Goal: Navigation & Orientation: Find specific page/section

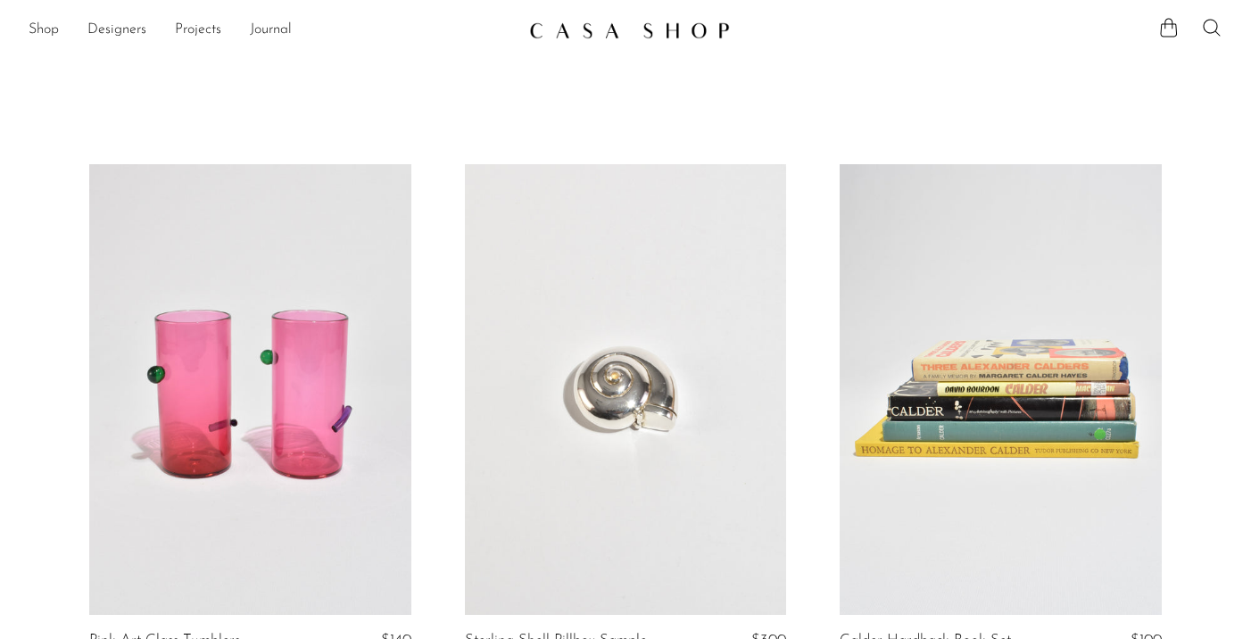
scroll to position [6444, 0]
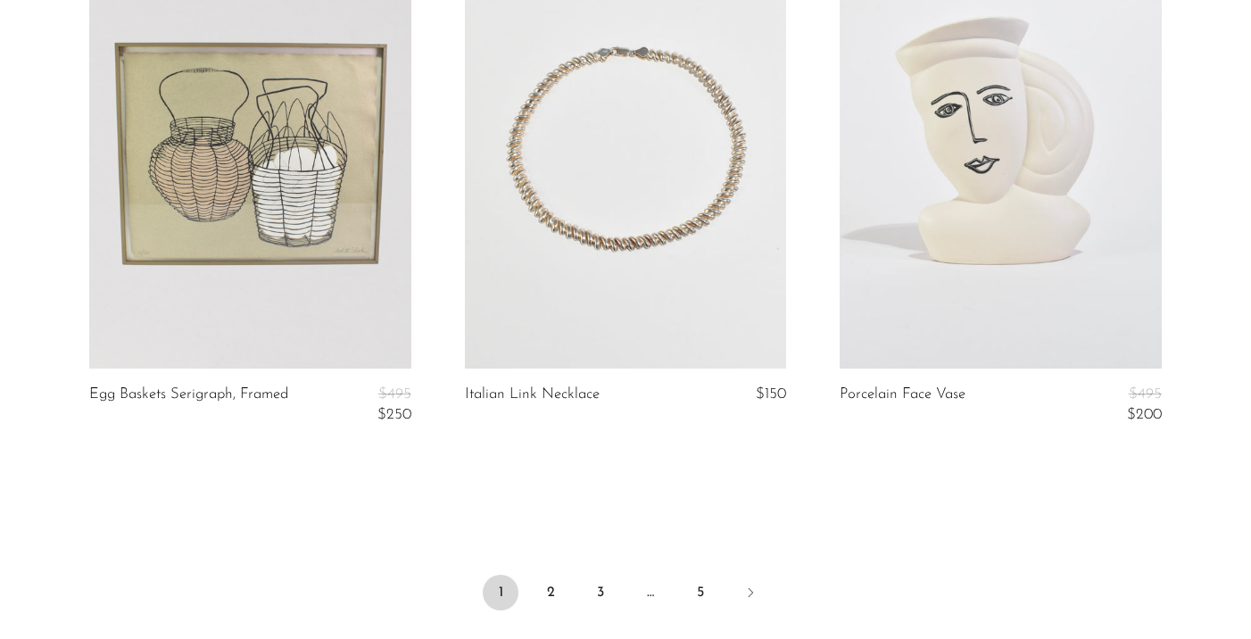
scroll to position [6444, 0]
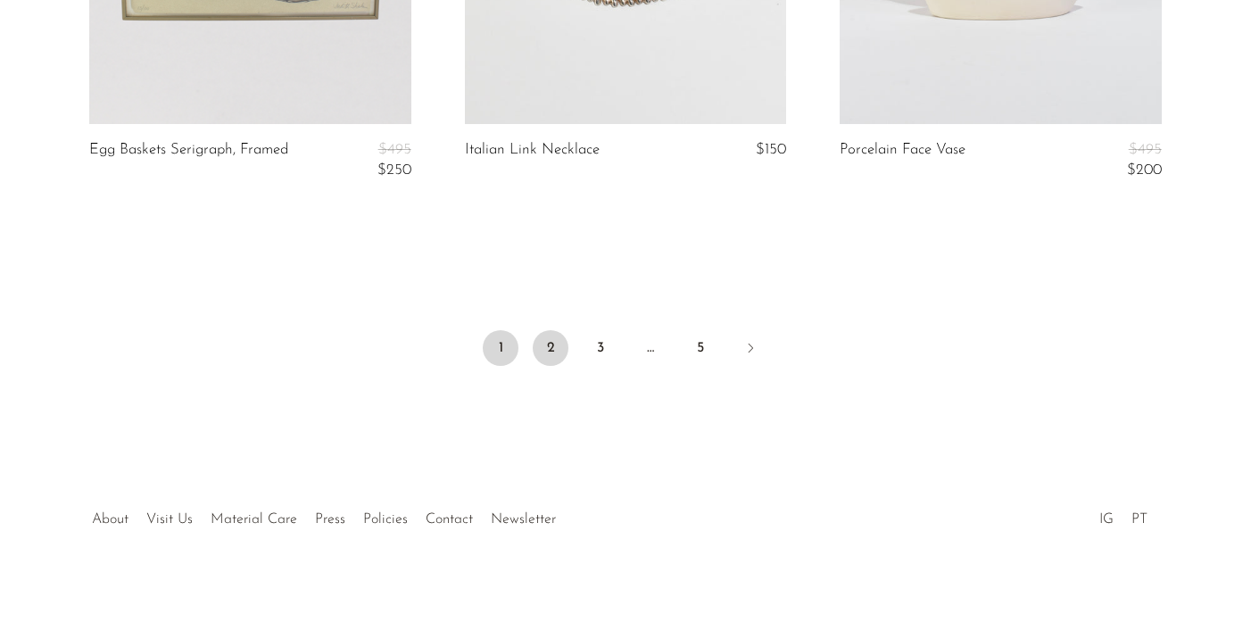
click at [563, 337] on link "2" at bounding box center [551, 348] width 36 height 36
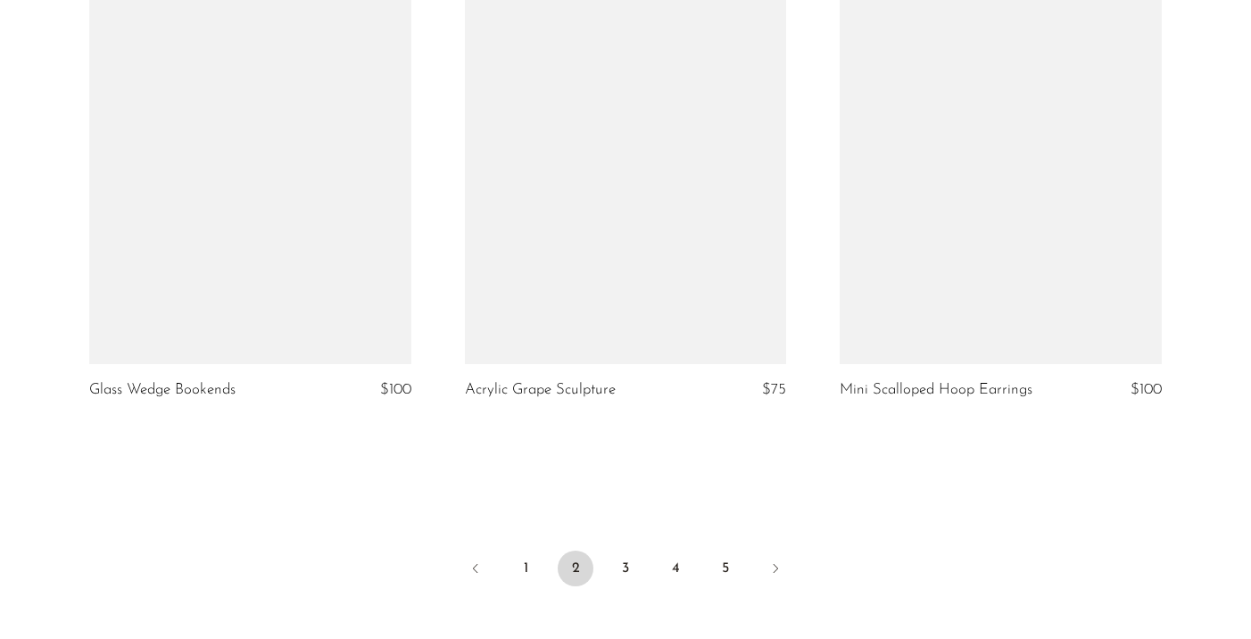
scroll to position [6371, 0]
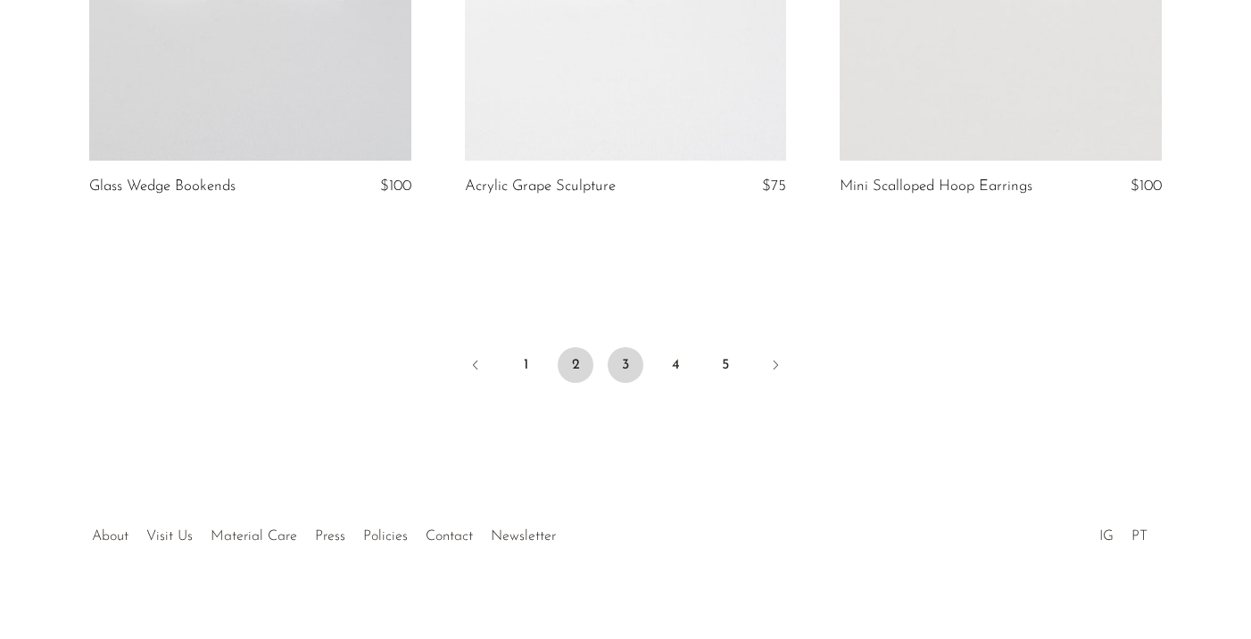
click at [623, 383] on link "3" at bounding box center [625, 365] width 36 height 36
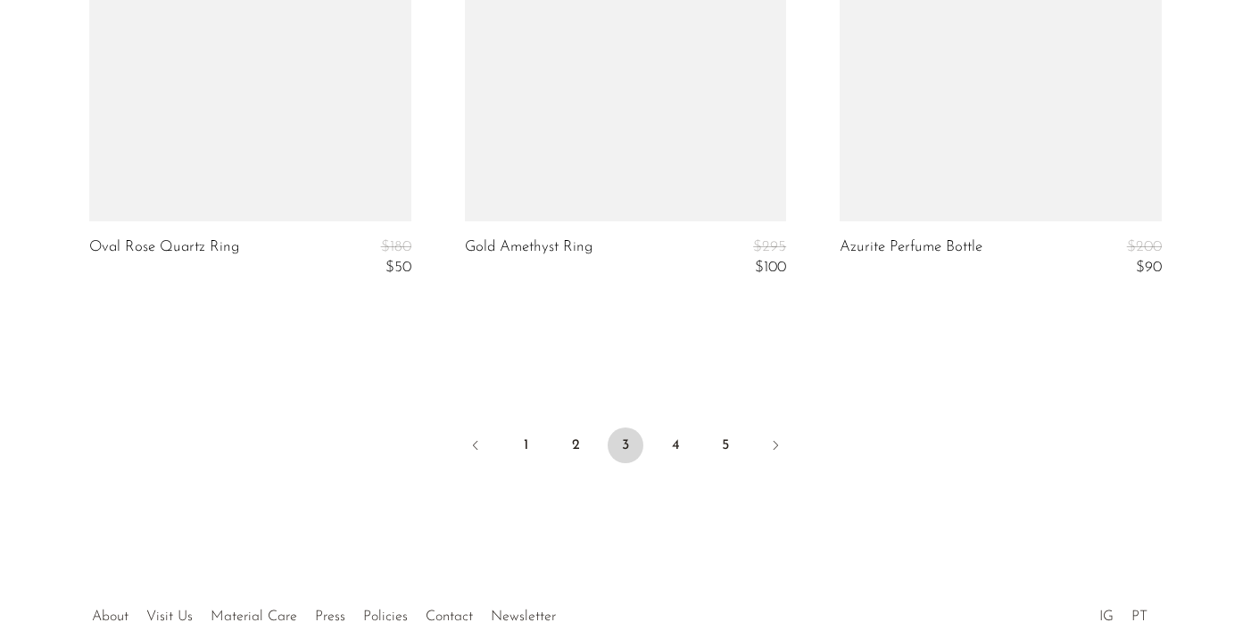
scroll to position [6517, 0]
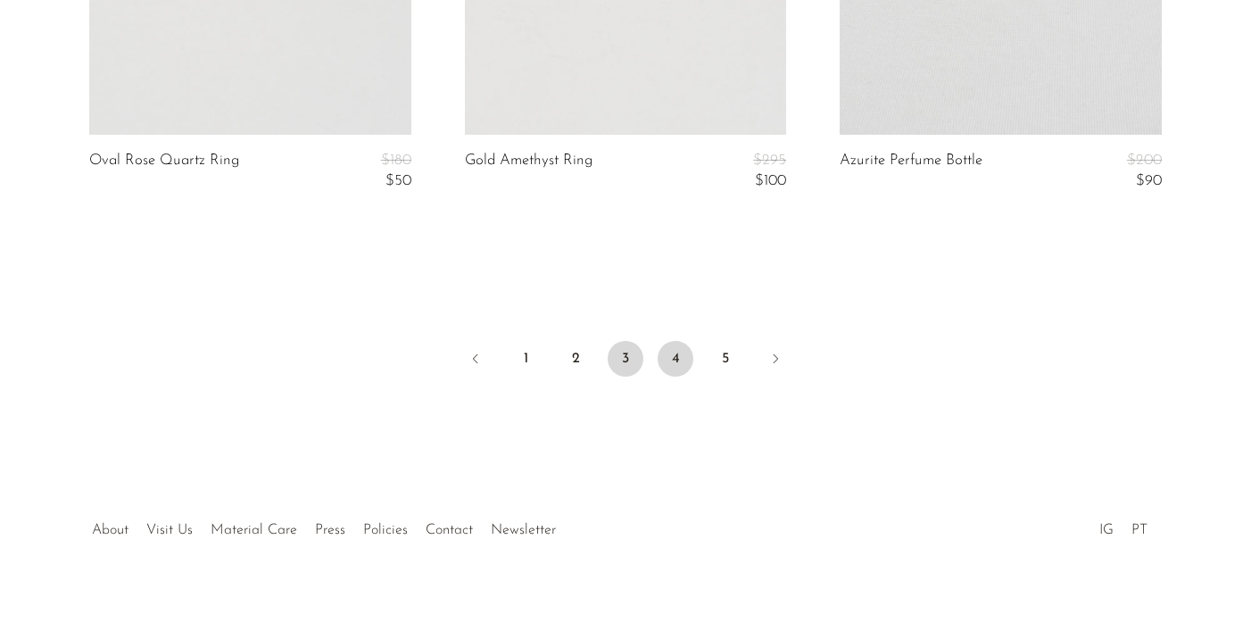
click at [676, 359] on link "4" at bounding box center [675, 359] width 36 height 36
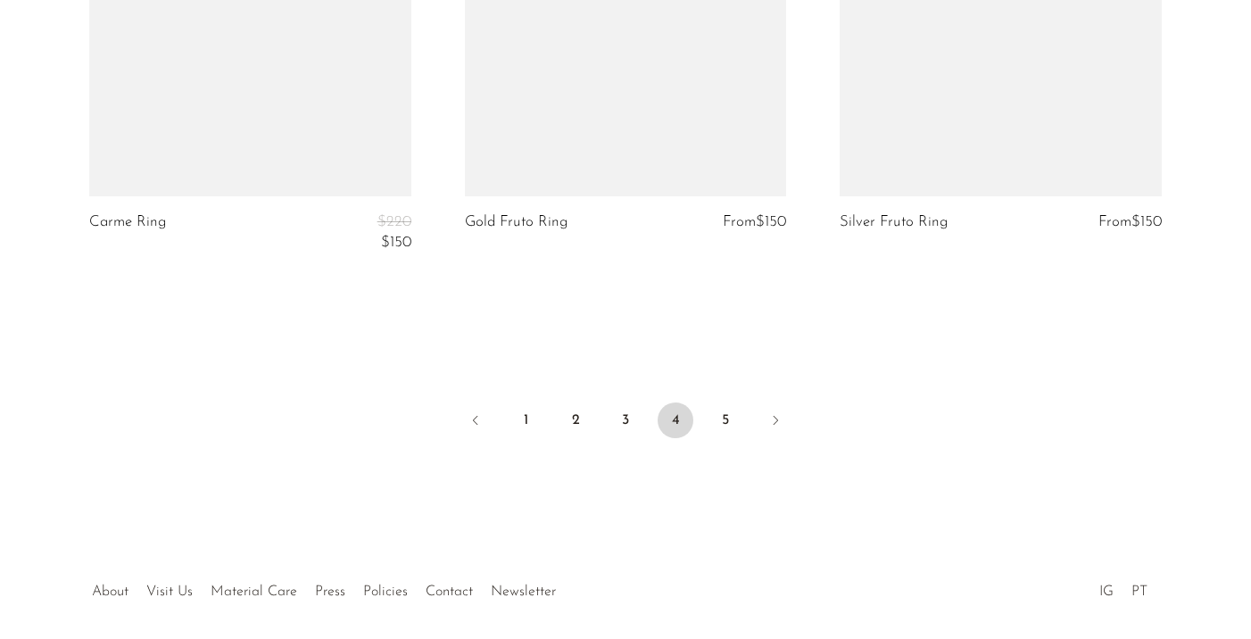
scroll to position [6531, 0]
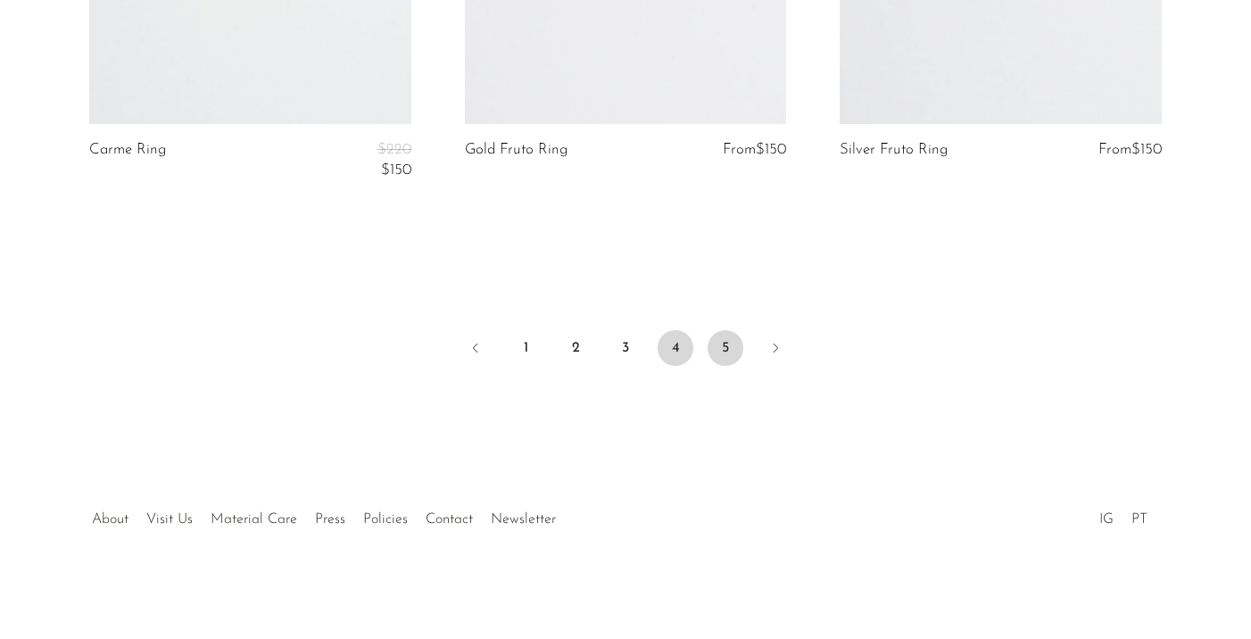
click at [715, 349] on link "5" at bounding box center [725, 348] width 36 height 36
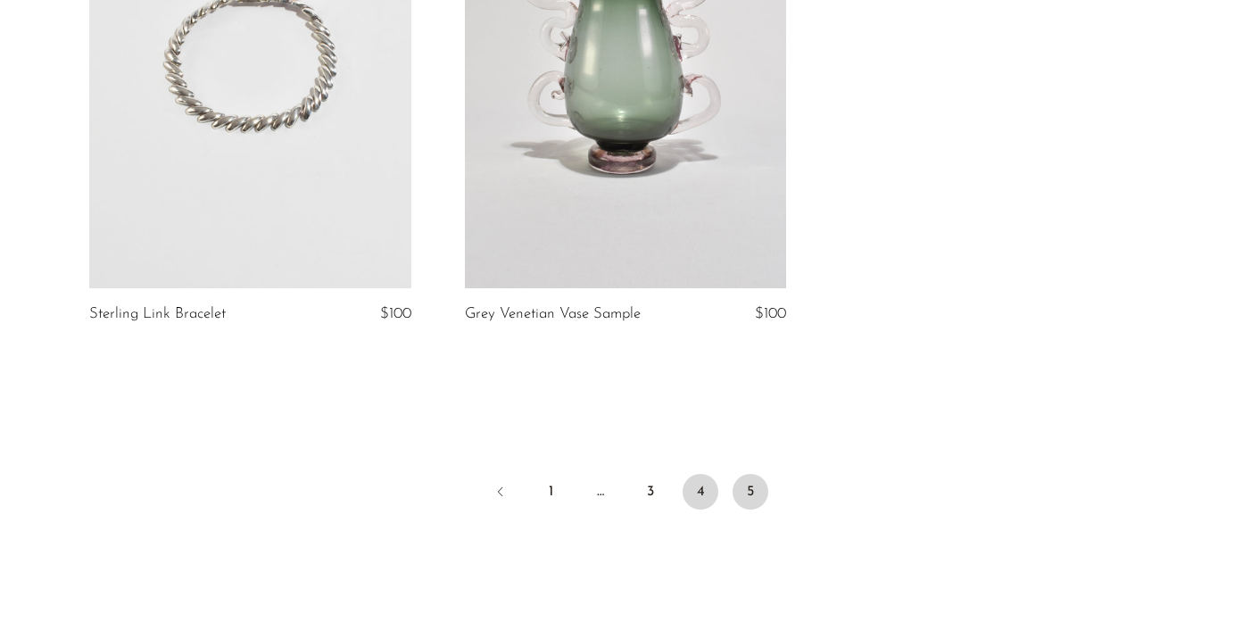
scroll to position [5845, 0]
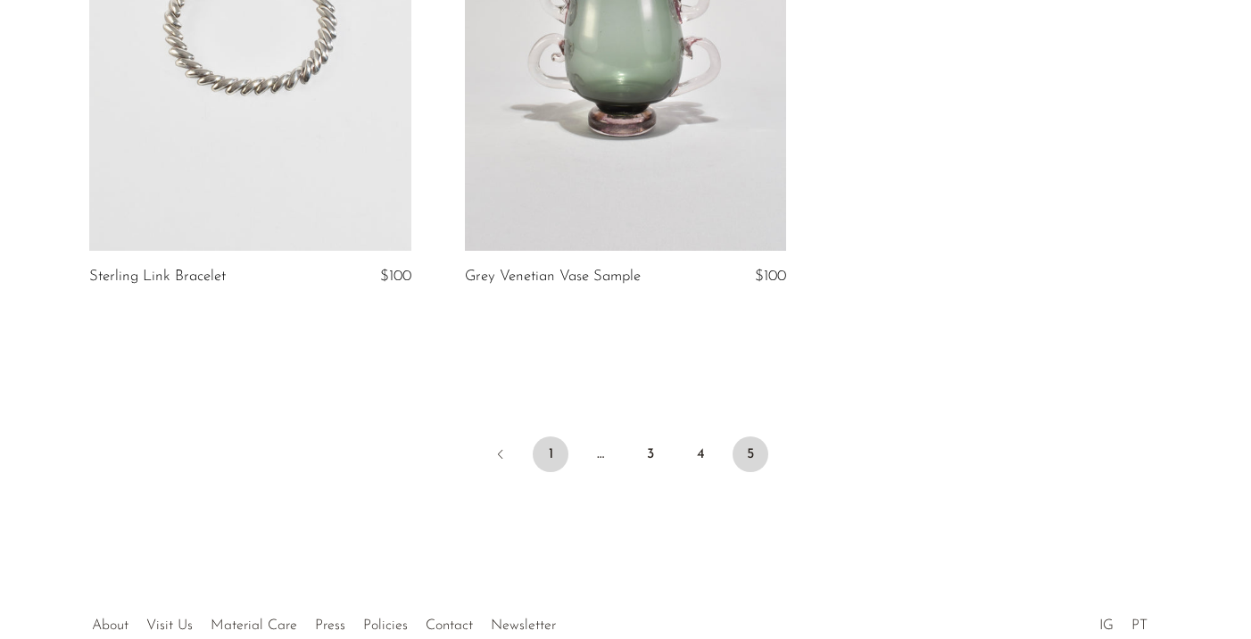
click at [534, 441] on link "1" at bounding box center [551, 454] width 36 height 36
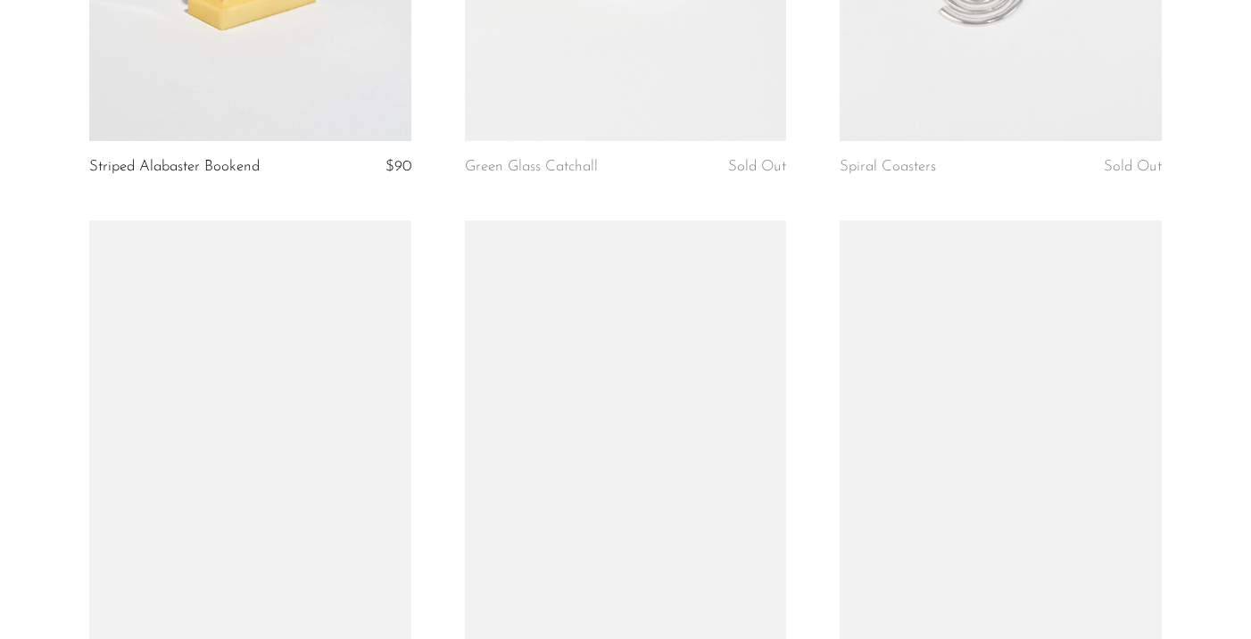
scroll to position [2062, 0]
